Goal: Task Accomplishment & Management: Manage account settings

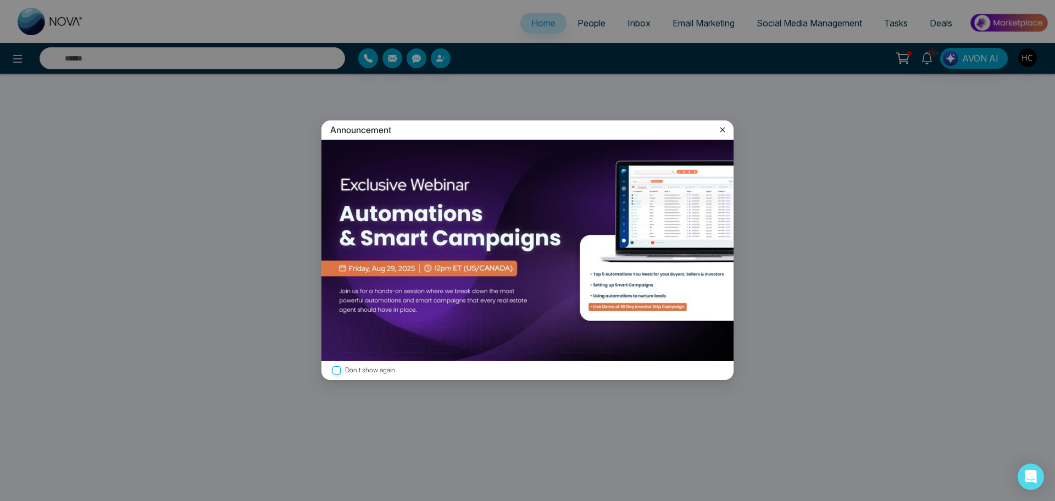
select select "*"
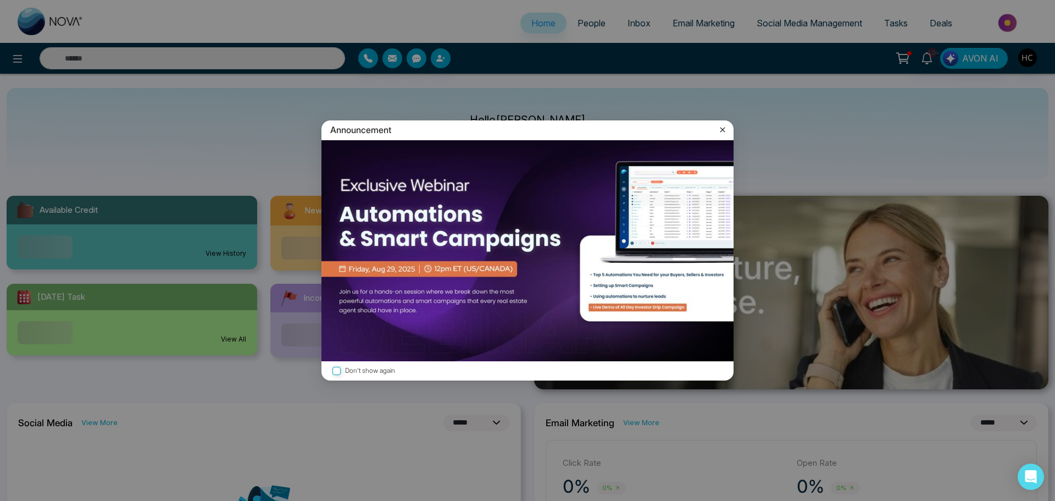
click at [723, 131] on icon at bounding box center [722, 129] width 11 height 11
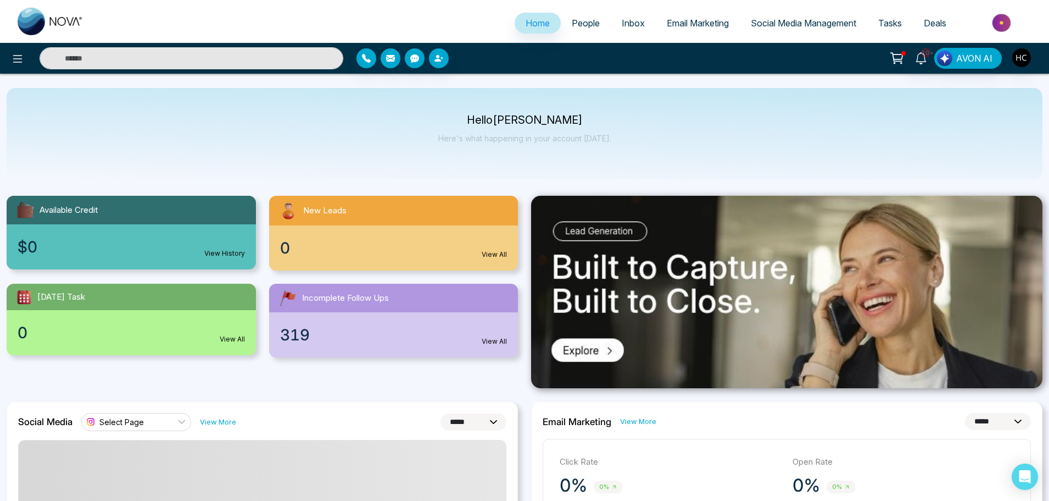
click at [245, 64] on input "text" at bounding box center [192, 58] width 304 height 22
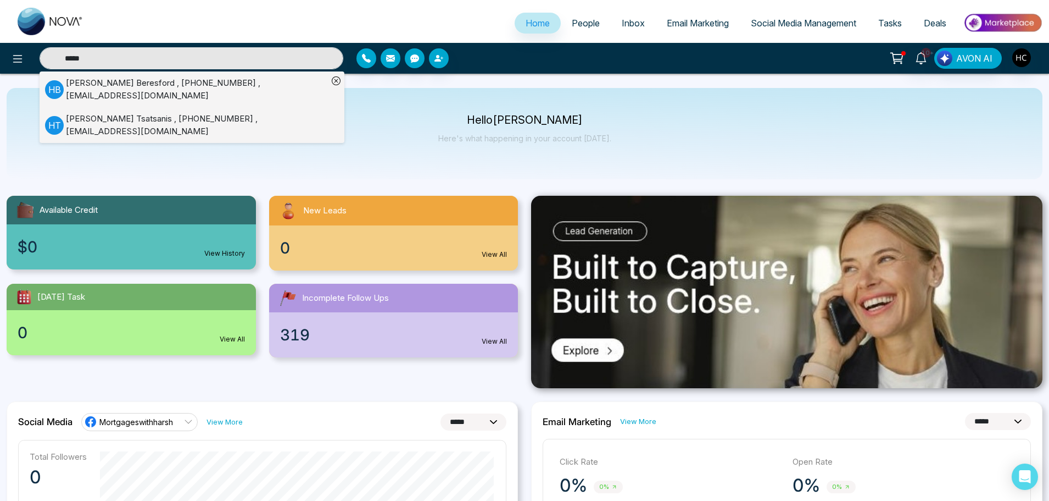
type input "*****"
click at [74, 88] on div "[PERSON_NAME] , [PHONE_NUMBER] , [EMAIL_ADDRESS][DOMAIN_NAME]" at bounding box center [197, 89] width 262 height 25
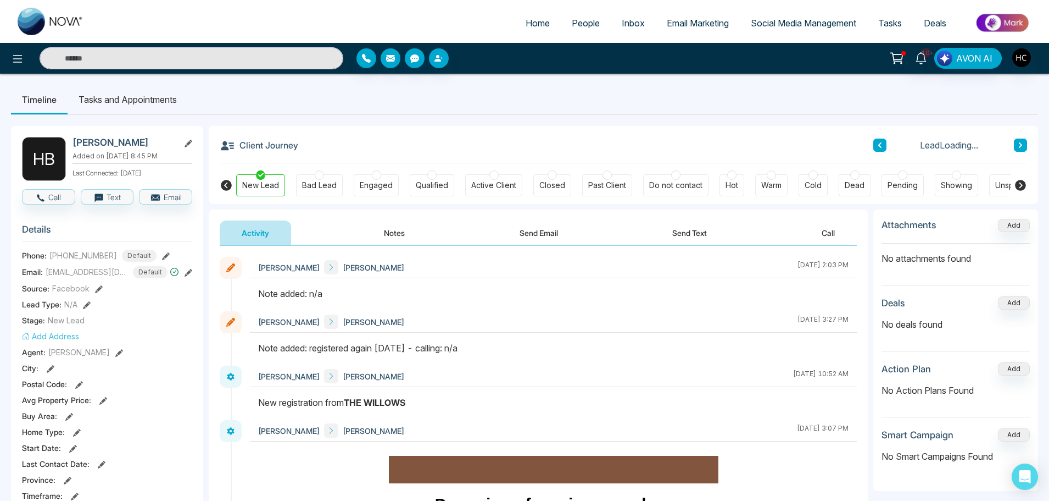
click at [389, 237] on button "Notes" at bounding box center [394, 232] width 65 height 25
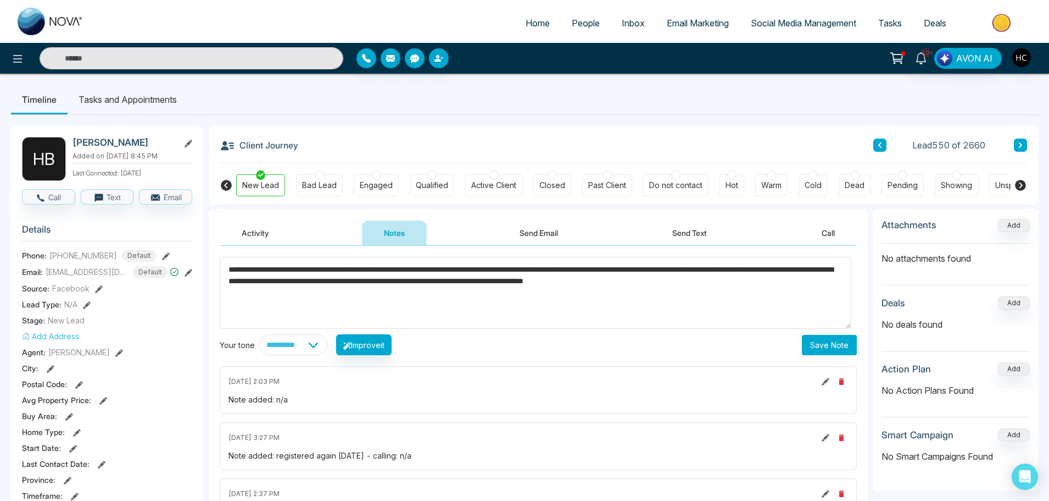
type textarea "**********"
click at [842, 336] on button "Save Note" at bounding box center [829, 345] width 55 height 20
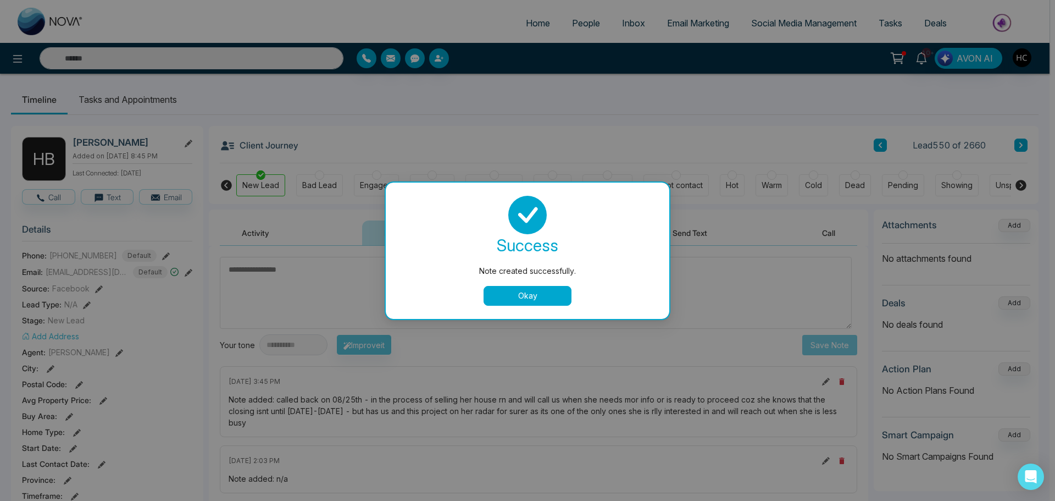
click at [541, 296] on button "Okay" at bounding box center [528, 296] width 88 height 20
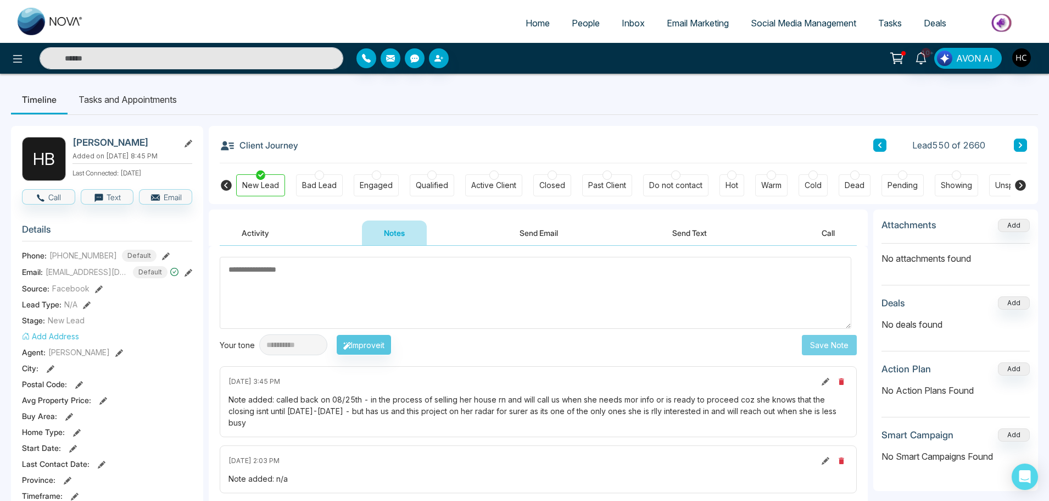
click at [577, 24] on span "People" at bounding box center [586, 23] width 28 height 11
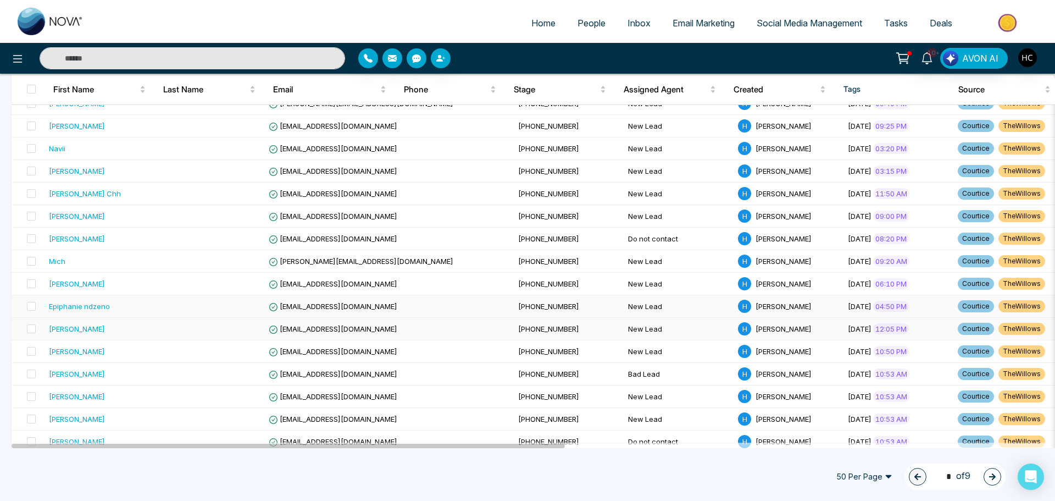
scroll to position [220, 0]
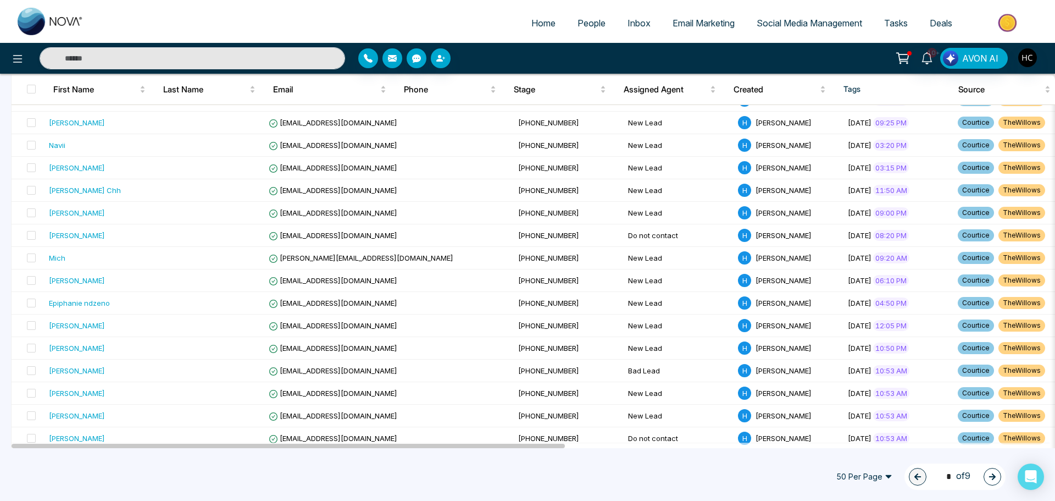
click at [986, 473] on button "button" at bounding box center [993, 477] width 18 height 18
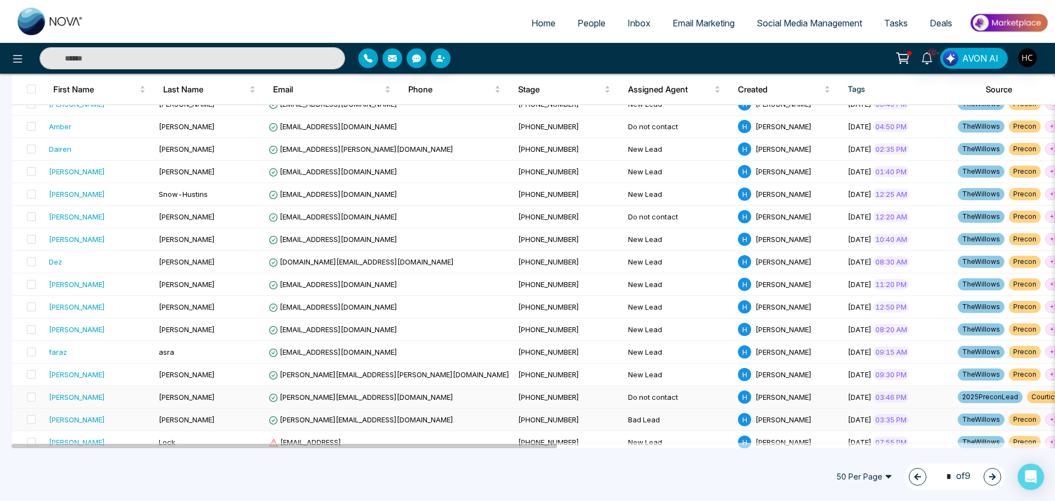
scroll to position [926, 0]
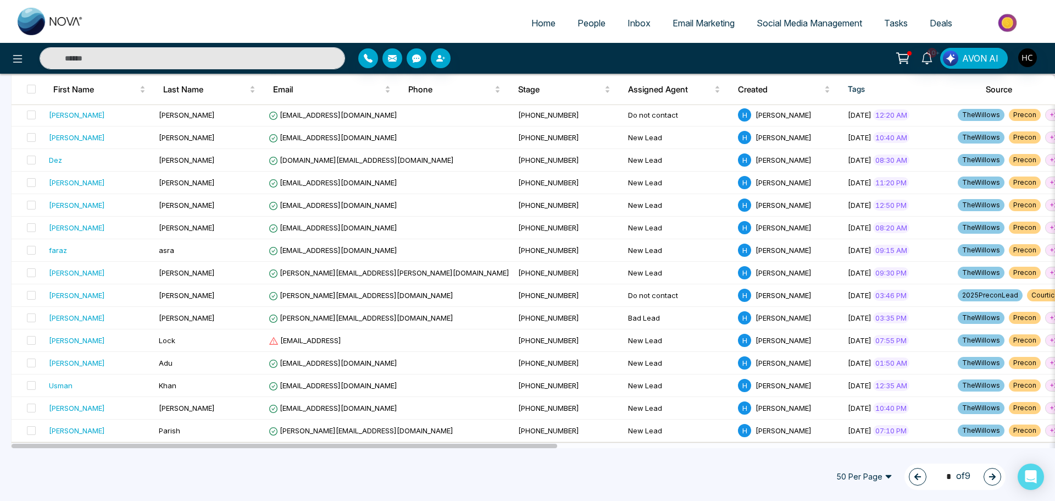
click at [986, 470] on button "button" at bounding box center [993, 477] width 18 height 18
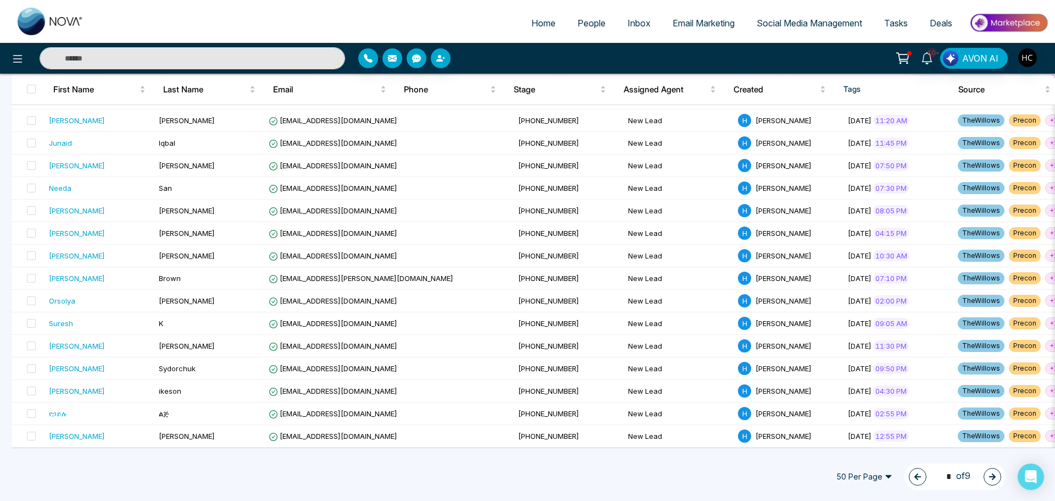
click at [992, 474] on icon "button" at bounding box center [992, 476] width 7 height 7
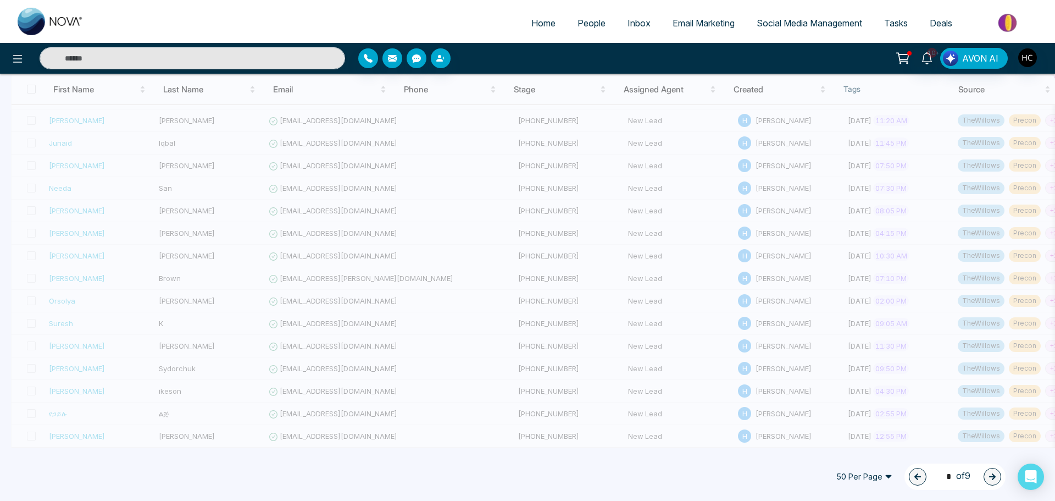
type input "*"
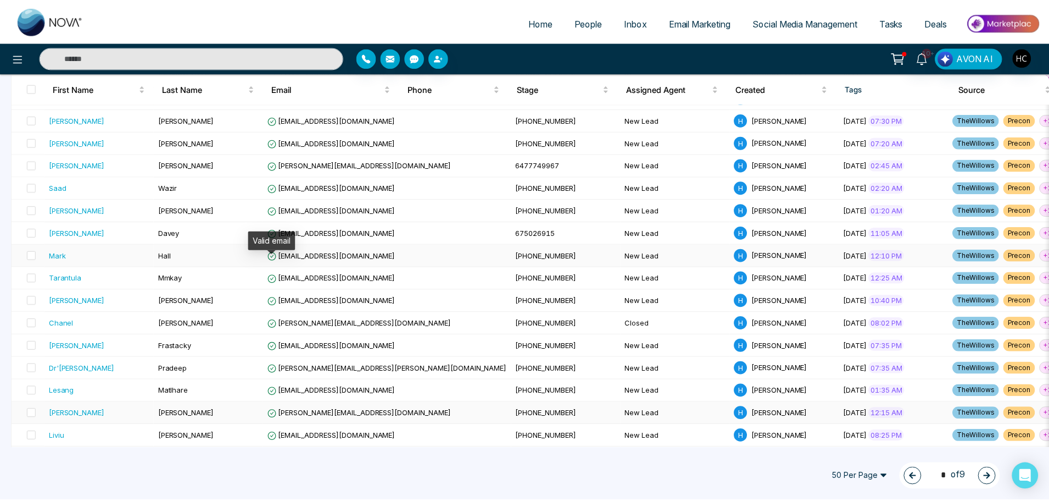
scroll to position [761, 0]
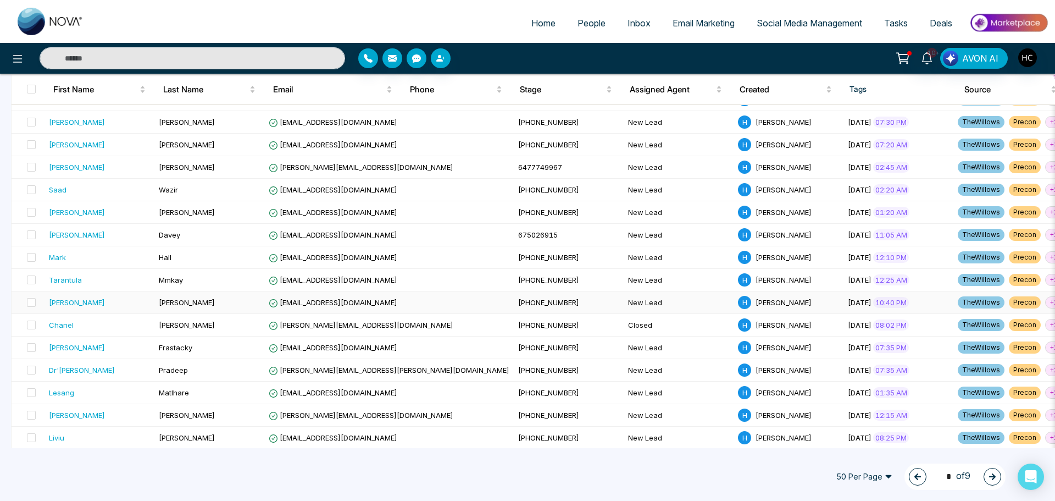
click at [98, 300] on div "[PERSON_NAME]" at bounding box center [99, 302] width 101 height 11
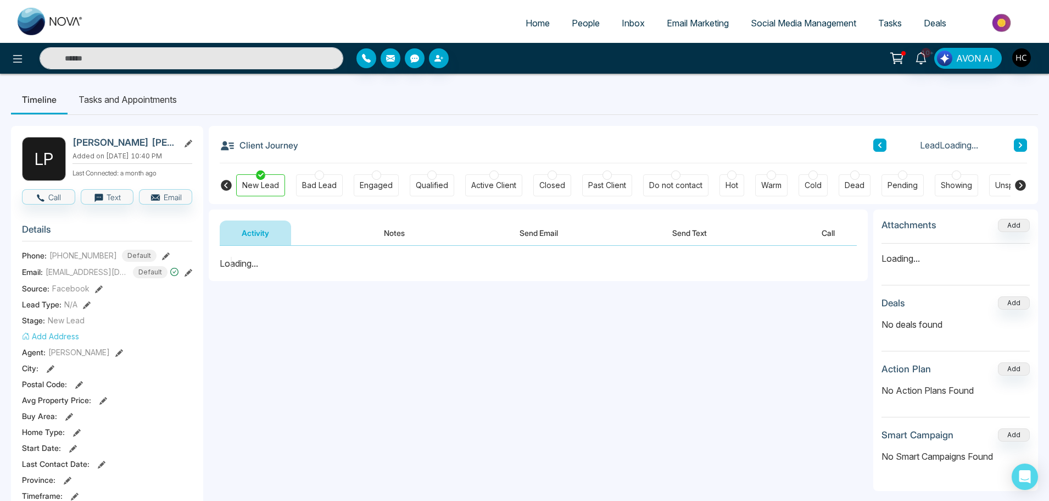
click at [399, 230] on button "Notes" at bounding box center [394, 232] width 65 height 25
